Goal: Find specific page/section

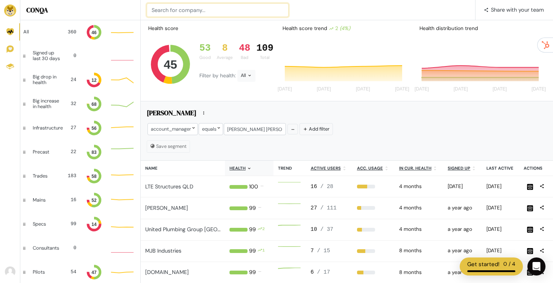
click at [190, 11] on input at bounding box center [218, 10] width 142 height 14
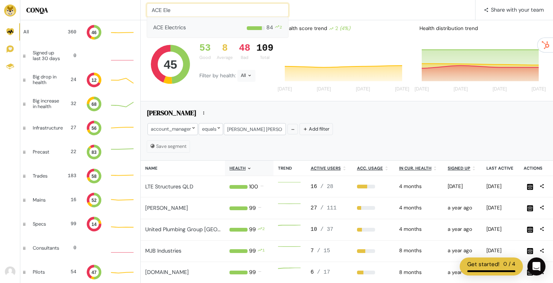
type input "ACE Ele"
